Goal: Obtain resource: Obtain resource

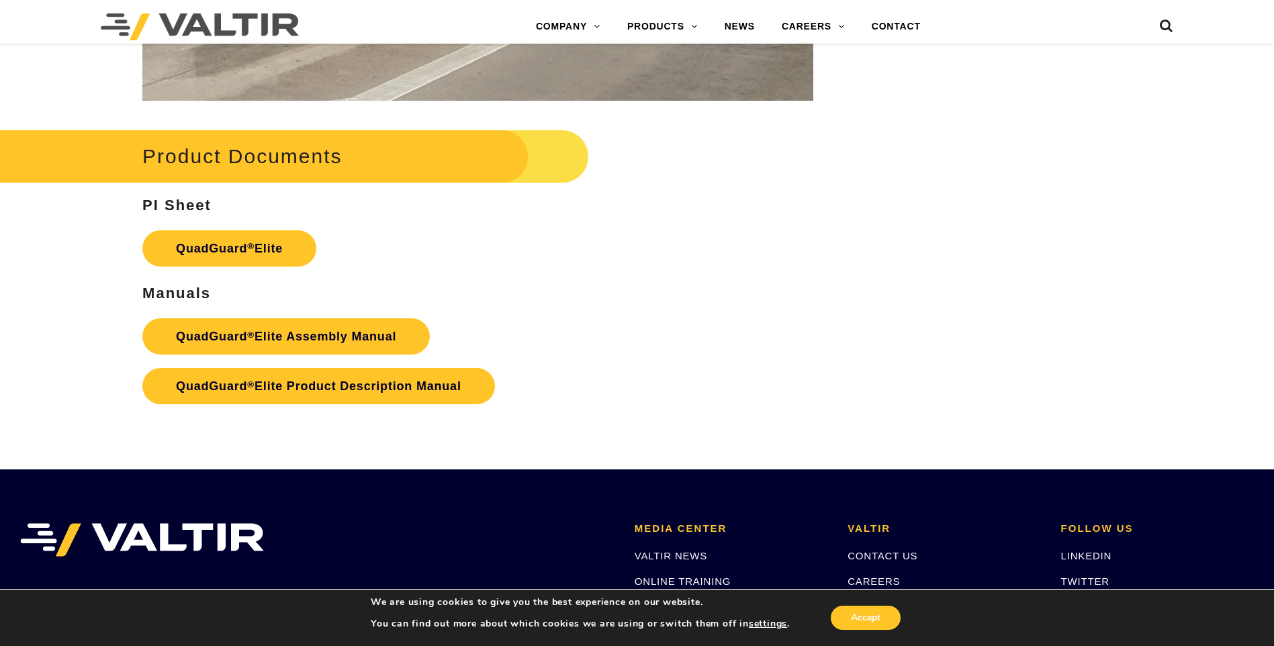
scroll to position [2350, 0]
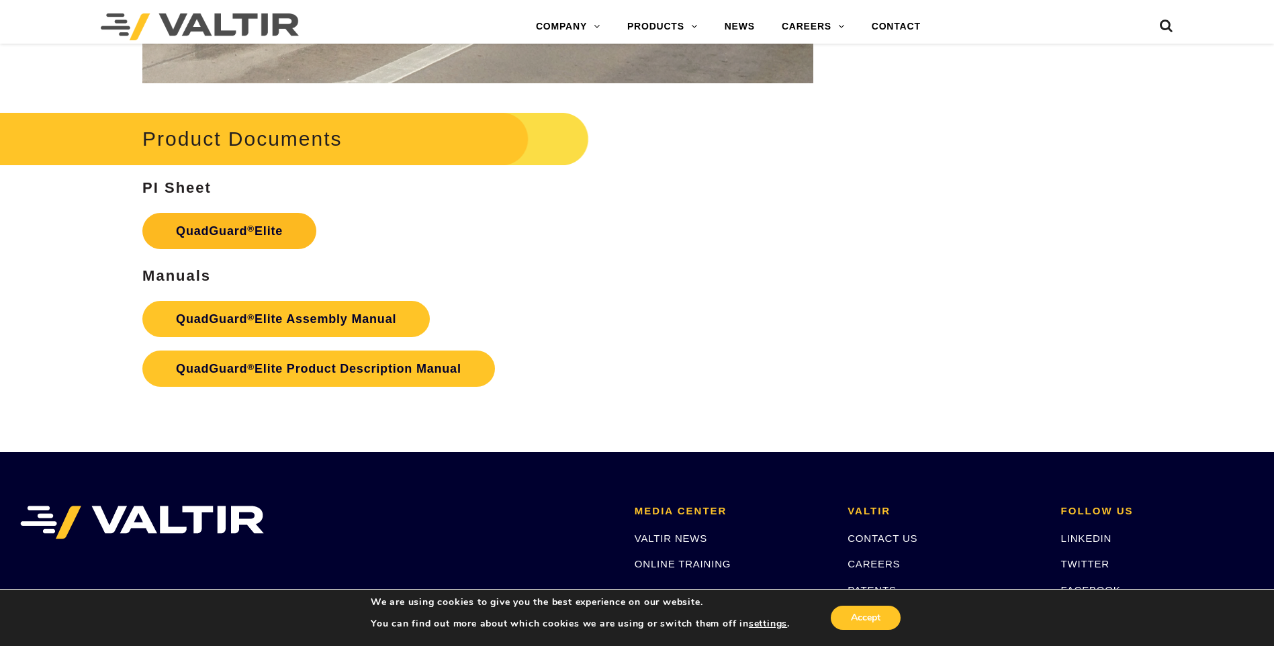
click at [244, 232] on link "QuadGuard ® Elite" at bounding box center [229, 231] width 174 height 36
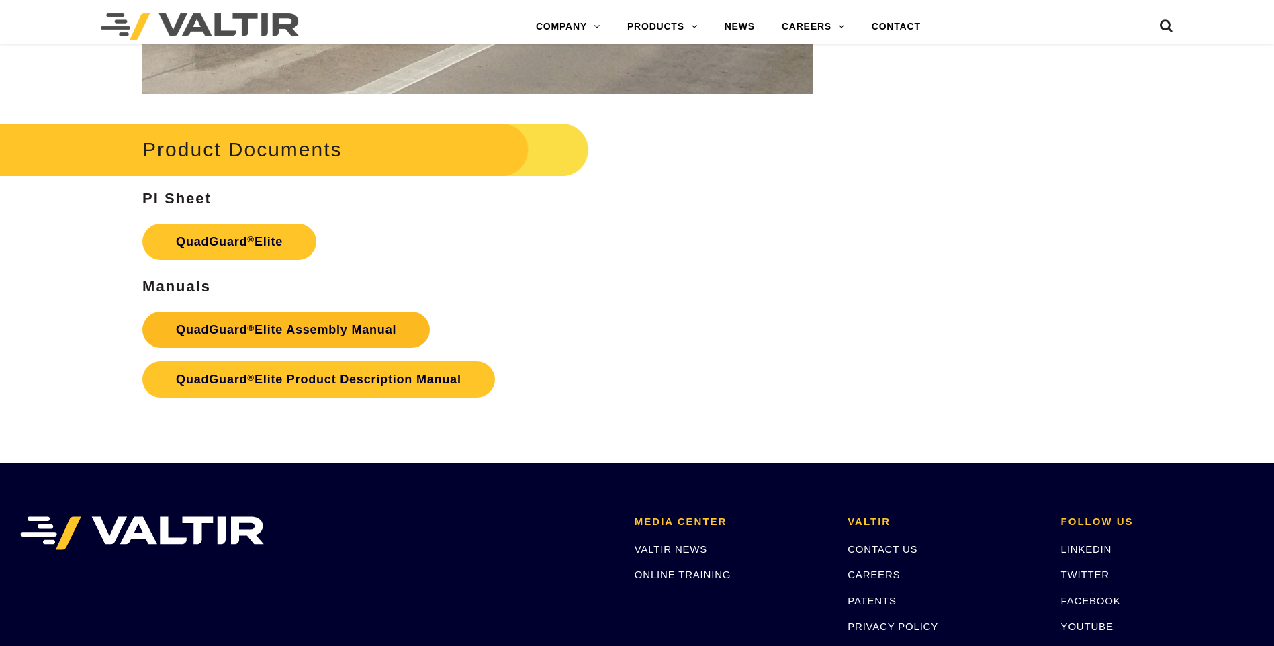
scroll to position [2350, 0]
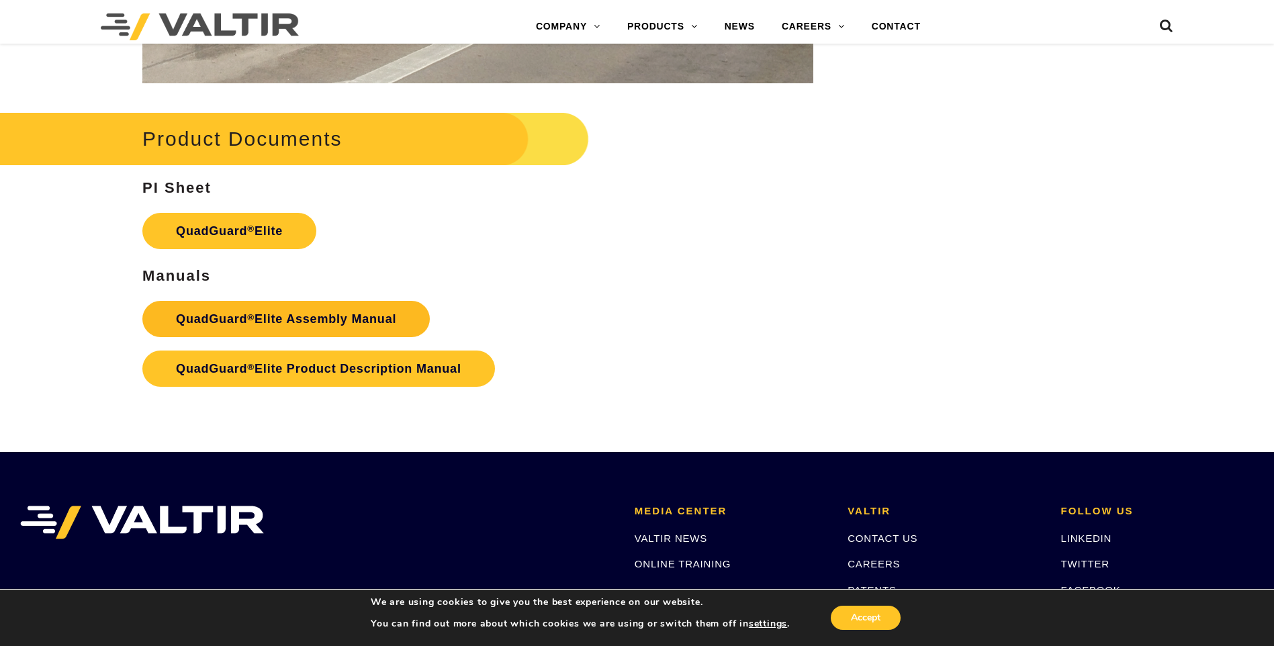
click at [257, 324] on link "QuadGuard ® Elite Assembly Manual" at bounding box center [285, 319] width 287 height 36
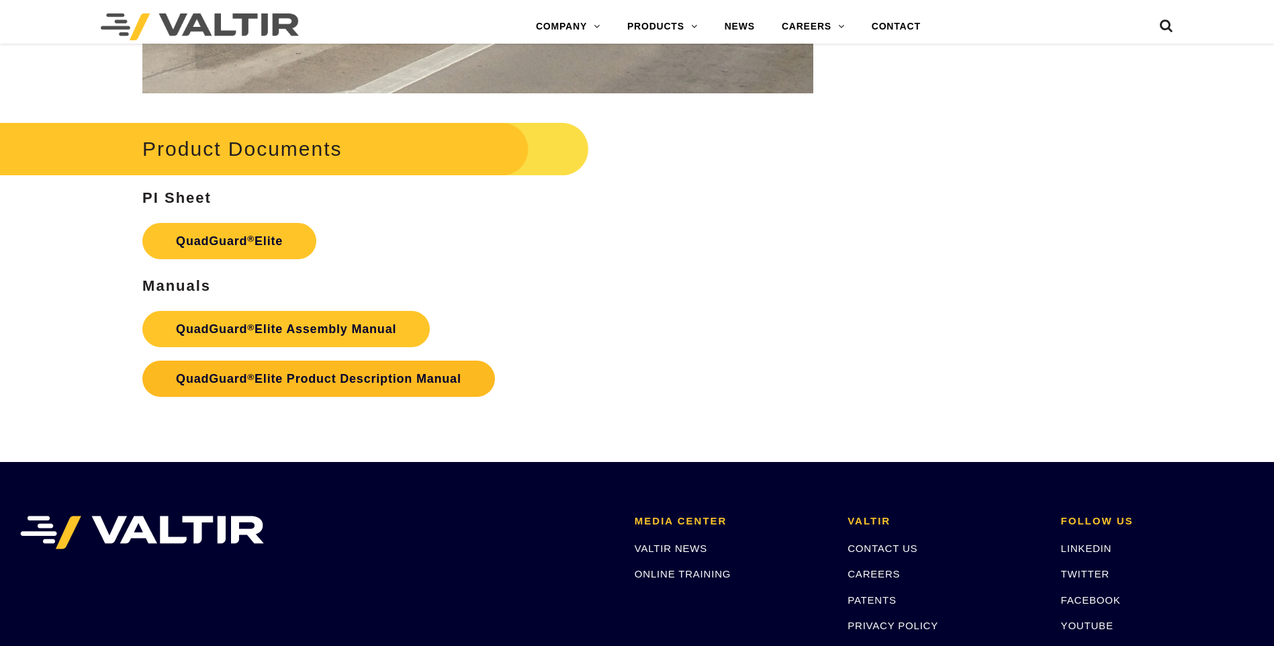
scroll to position [2350, 0]
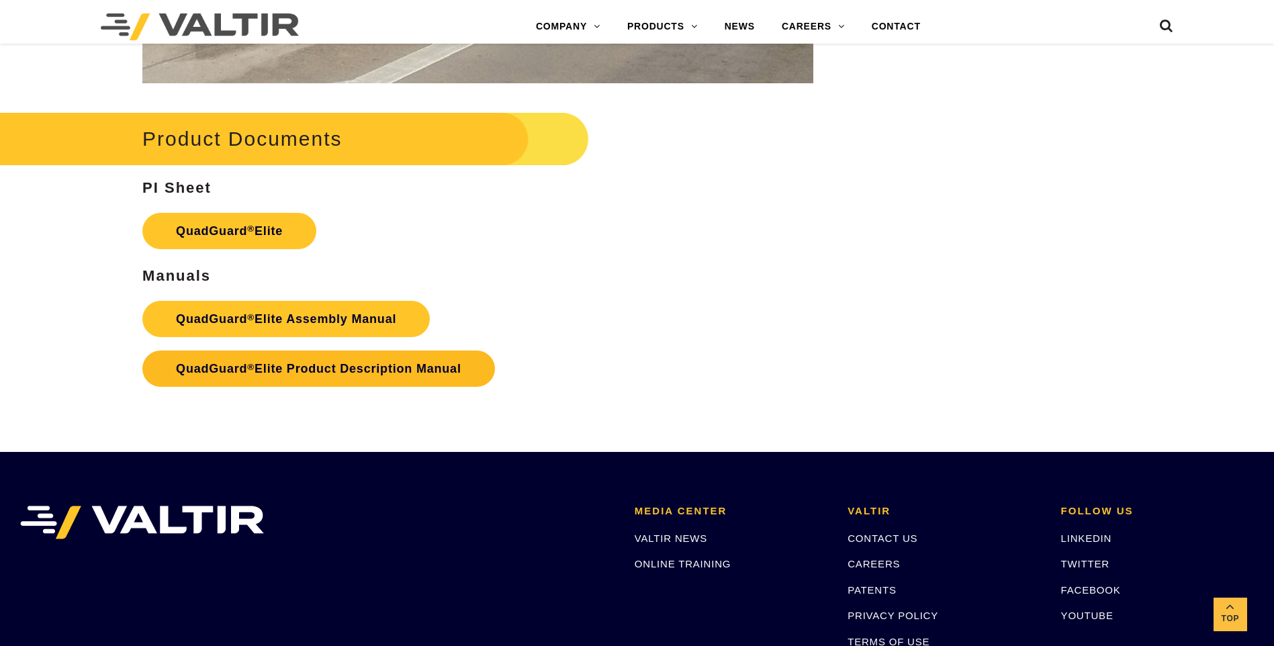
click at [305, 372] on link "QuadGuard ® Elite Product Description Manual" at bounding box center [318, 368] width 352 height 36
